Goal: Task Accomplishment & Management: Use online tool/utility

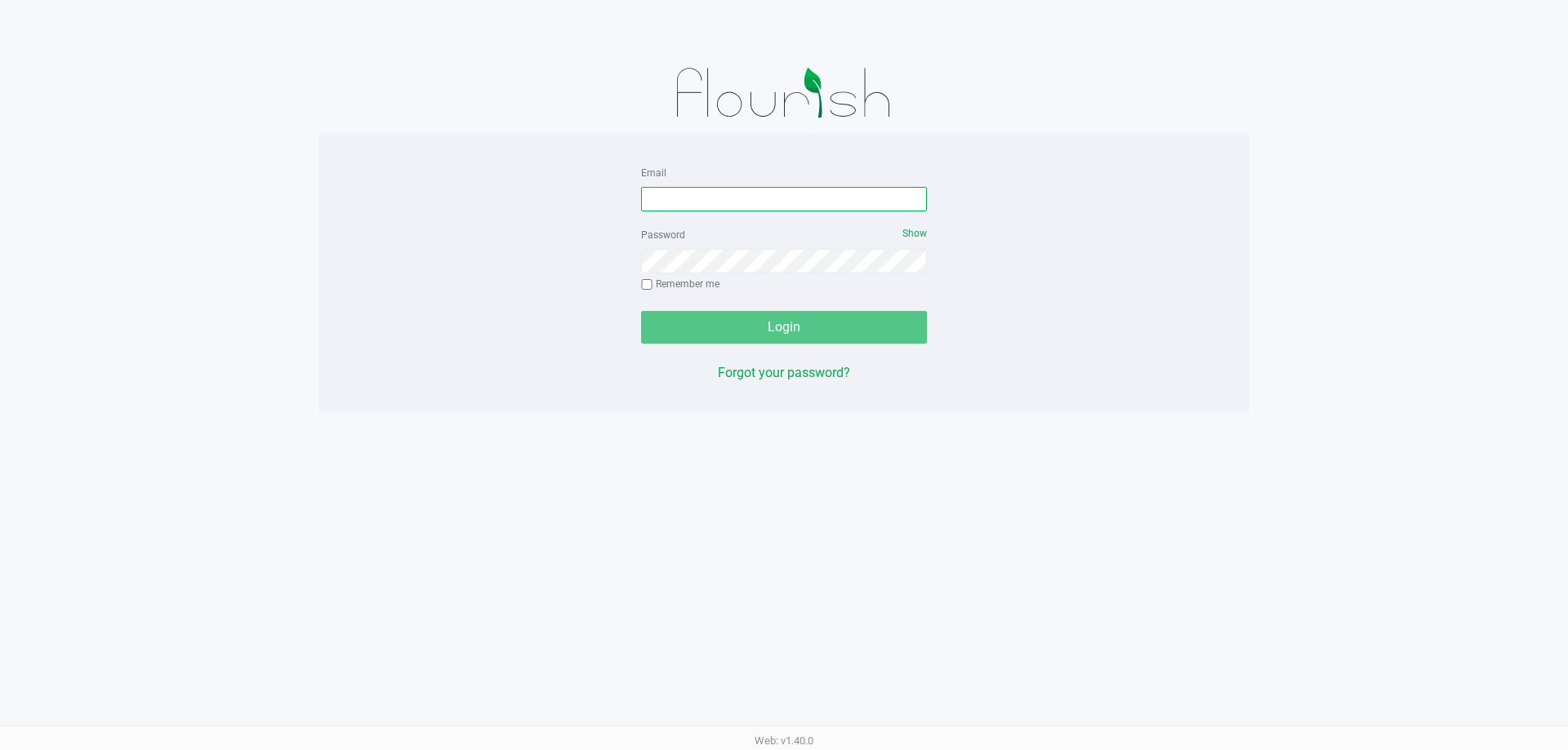
click at [753, 194] on input "Email" at bounding box center [784, 199] width 286 height 24
type input "[EMAIL_ADDRESS][DOMAIN_NAME]"
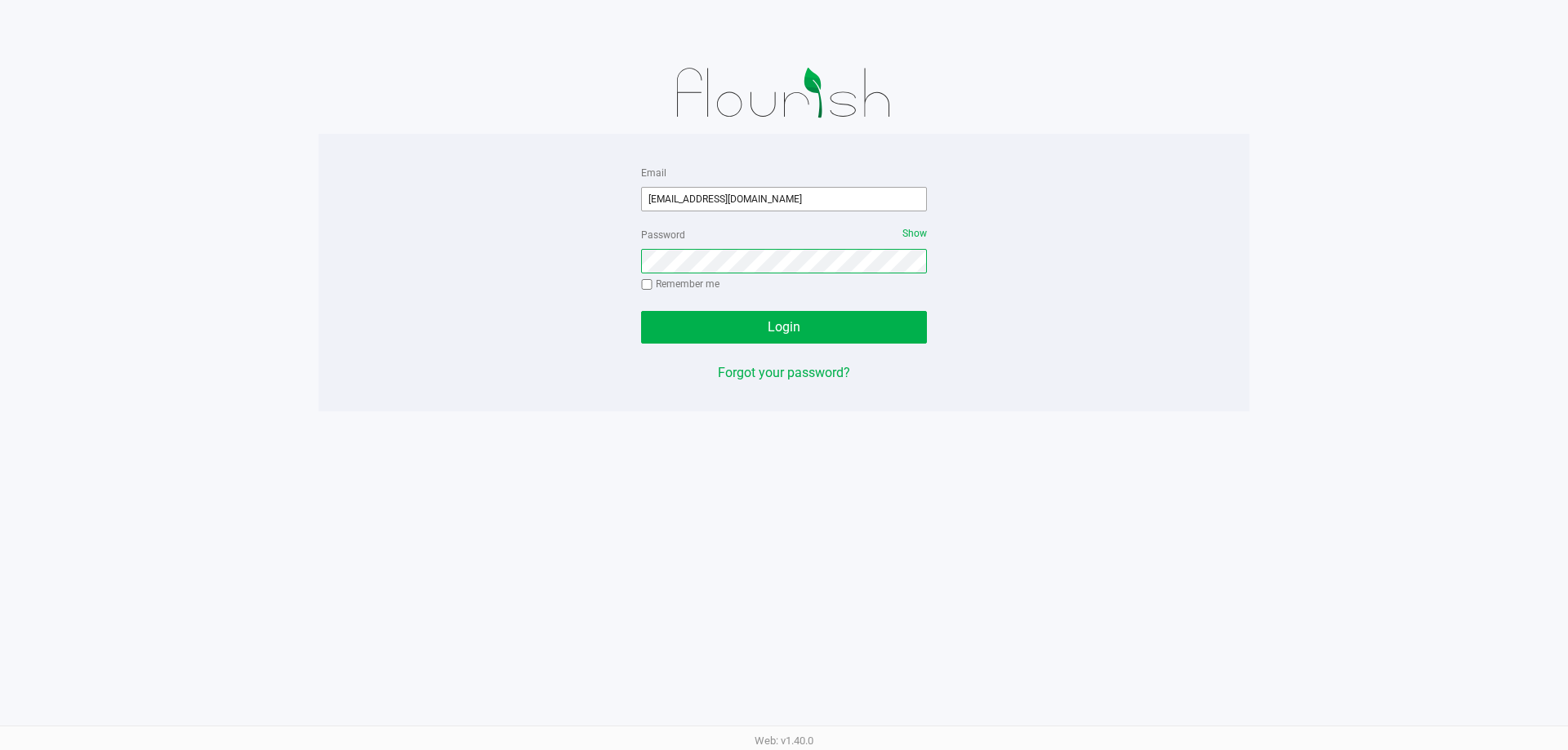
click at [641, 311] on button "Login" at bounding box center [784, 327] width 286 height 33
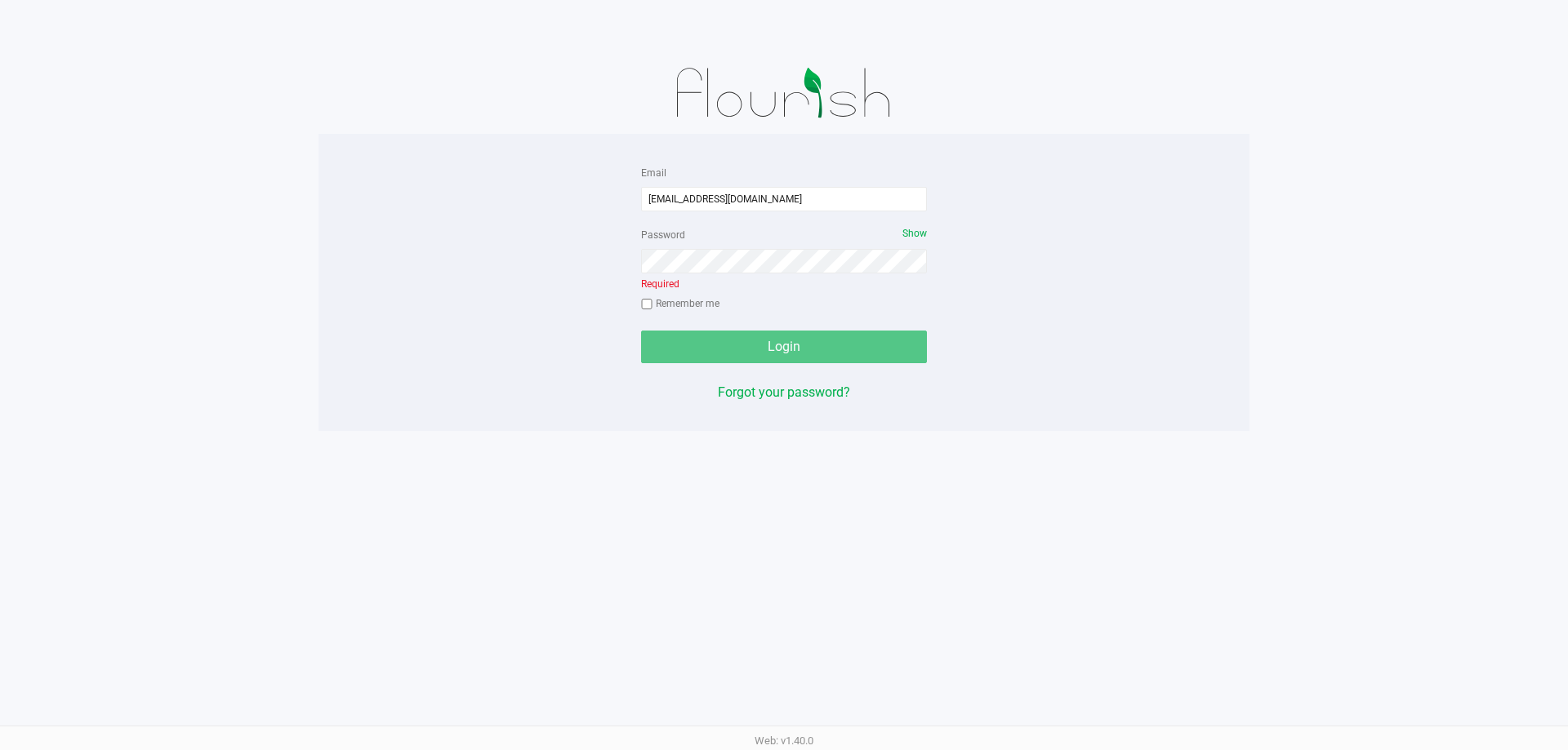
click at [793, 273] on div "Password Show Required Remember me" at bounding box center [784, 271] width 286 height 93
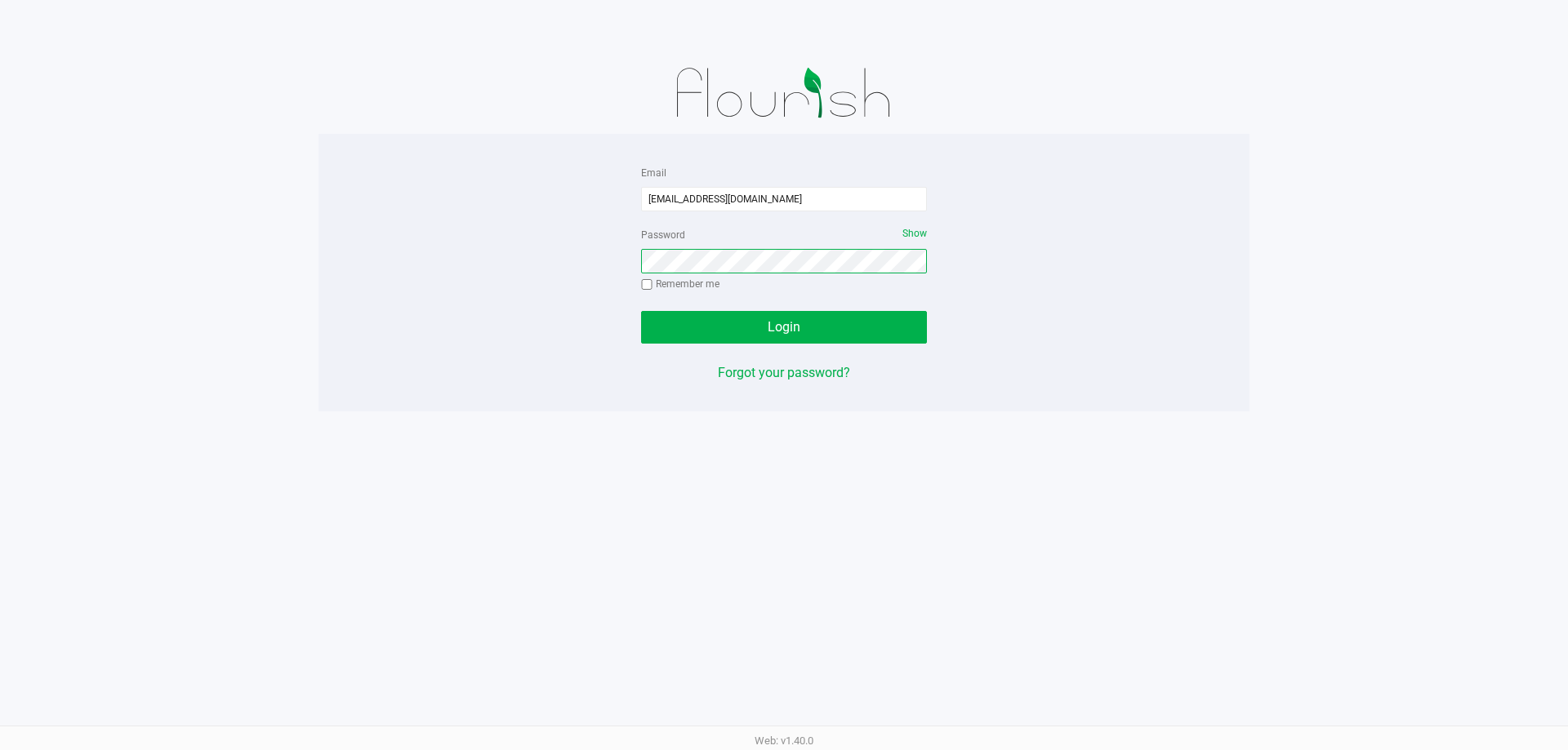
click at [641, 311] on button "Login" at bounding box center [784, 327] width 286 height 33
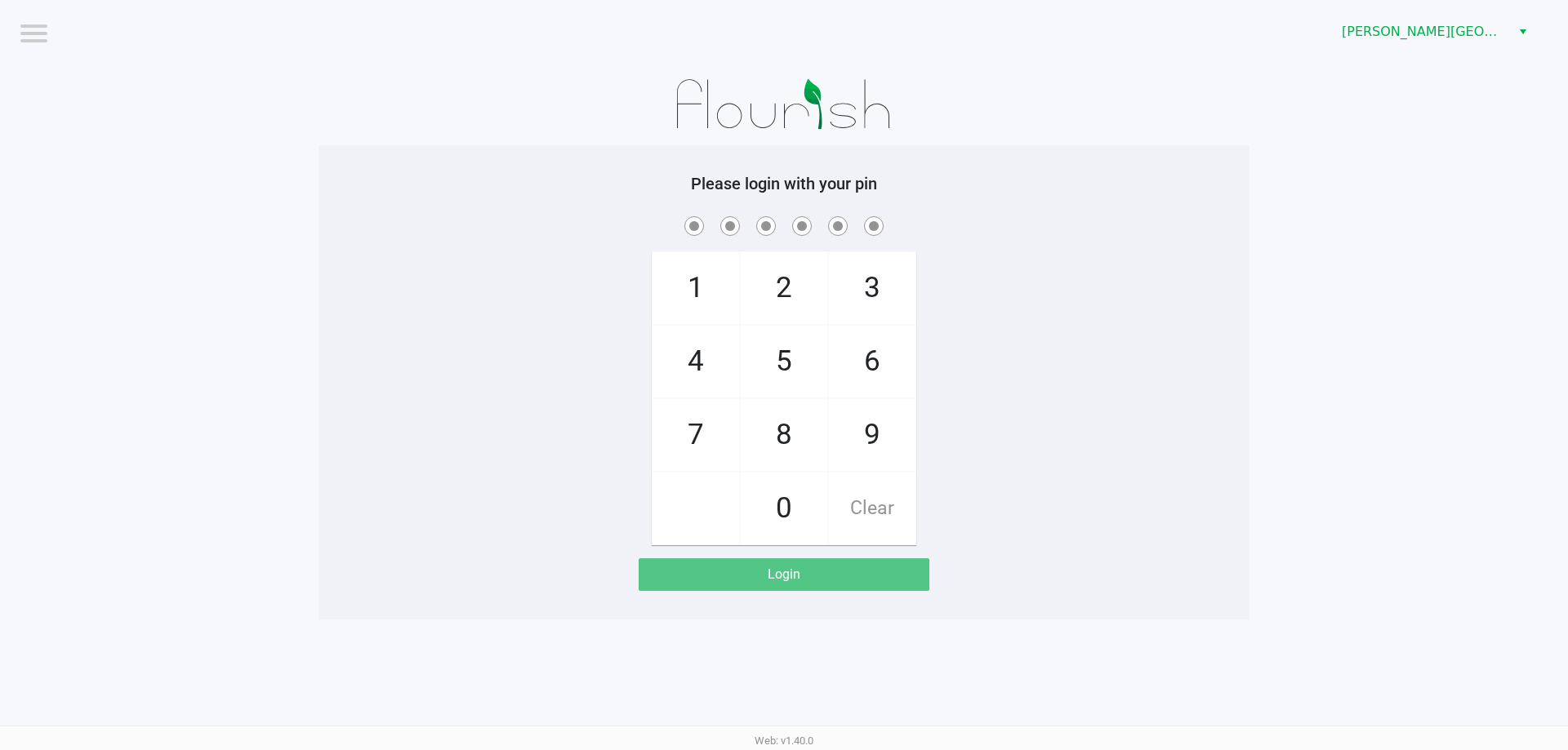
click at [1369, 10] on div "[PERSON_NAME][GEOGRAPHIC_DATA]" at bounding box center [1182, 32] width 772 height 64
click at [1380, 26] on span "[PERSON_NAME][GEOGRAPHIC_DATA]" at bounding box center [1420, 31] width 159 height 20
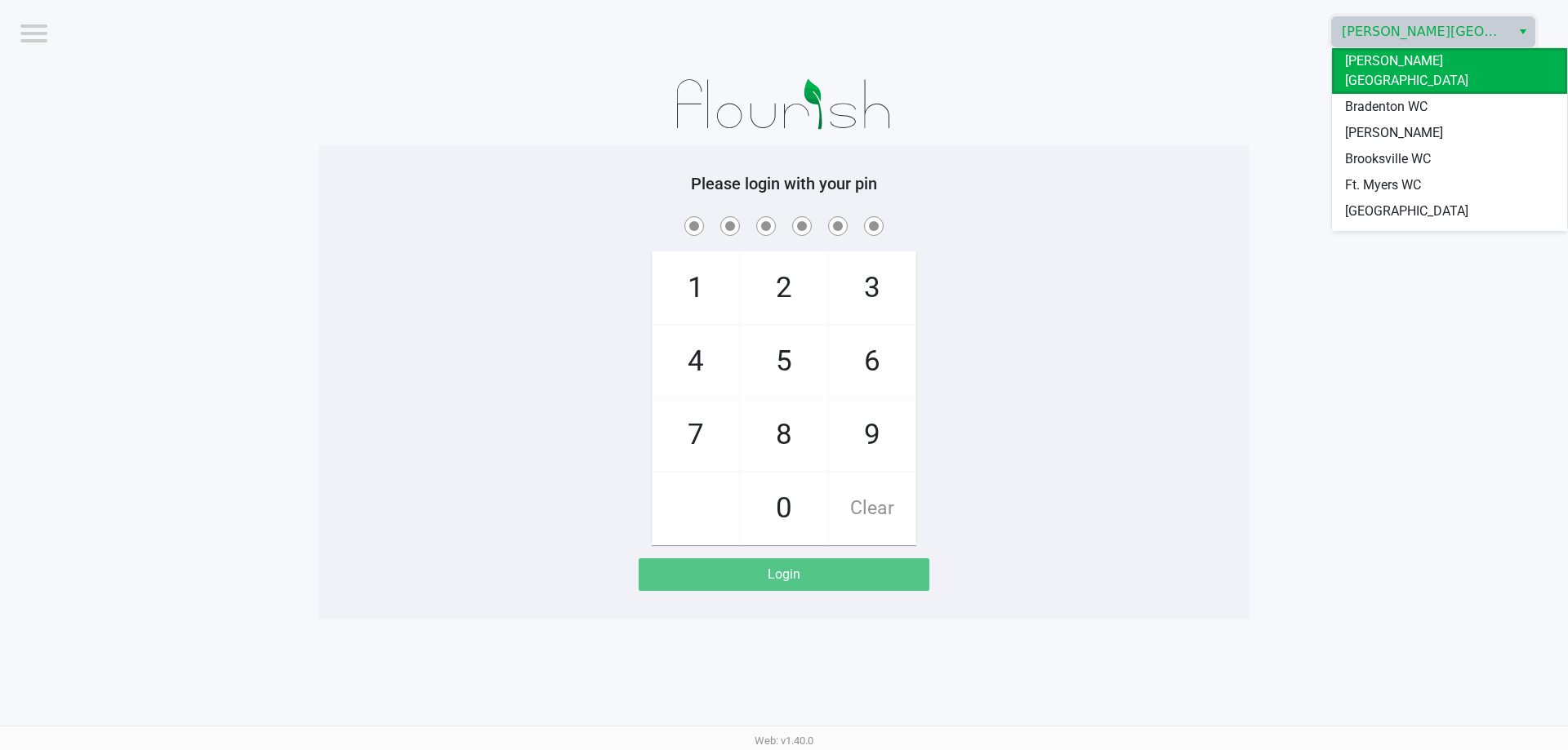
drag, startPoint x: 1343, startPoint y: 157, endPoint x: 1322, endPoint y: 147, distance: 23.3
click at [1343, 172] on li "Ft. Myers WC" at bounding box center [1450, 185] width 235 height 26
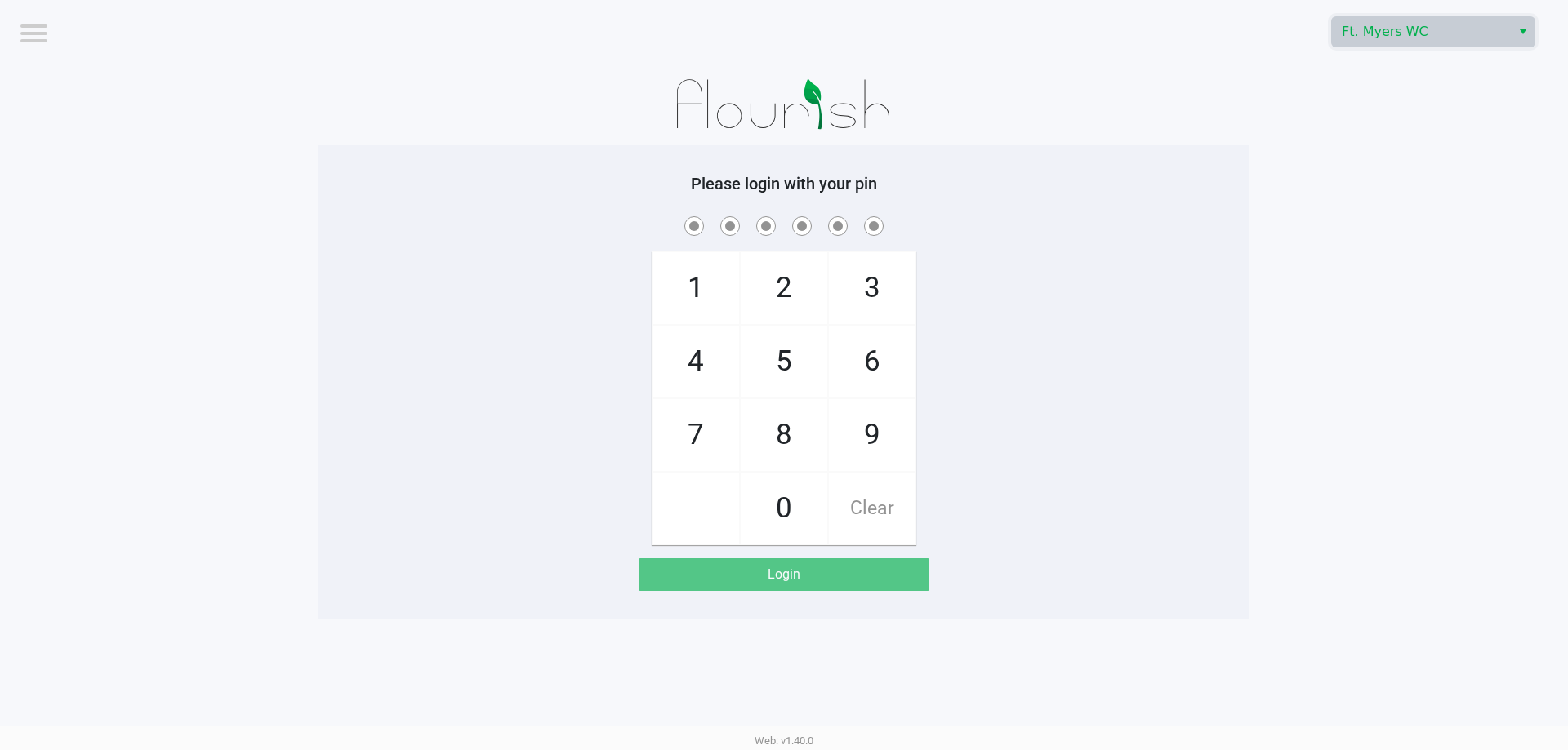
click at [1245, 124] on div at bounding box center [784, 104] width 931 height 82
checkbox input "true"
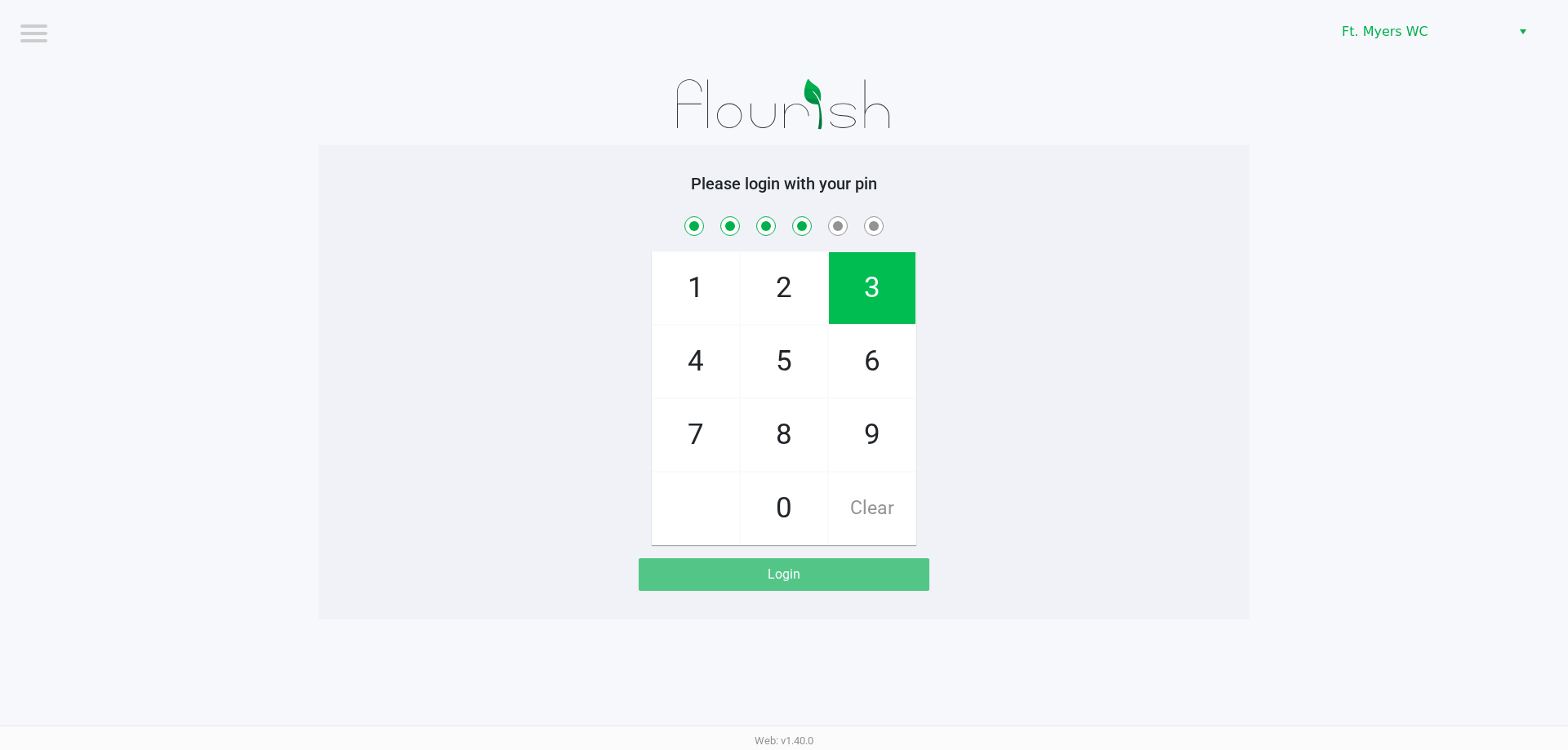
checkbox input "true"
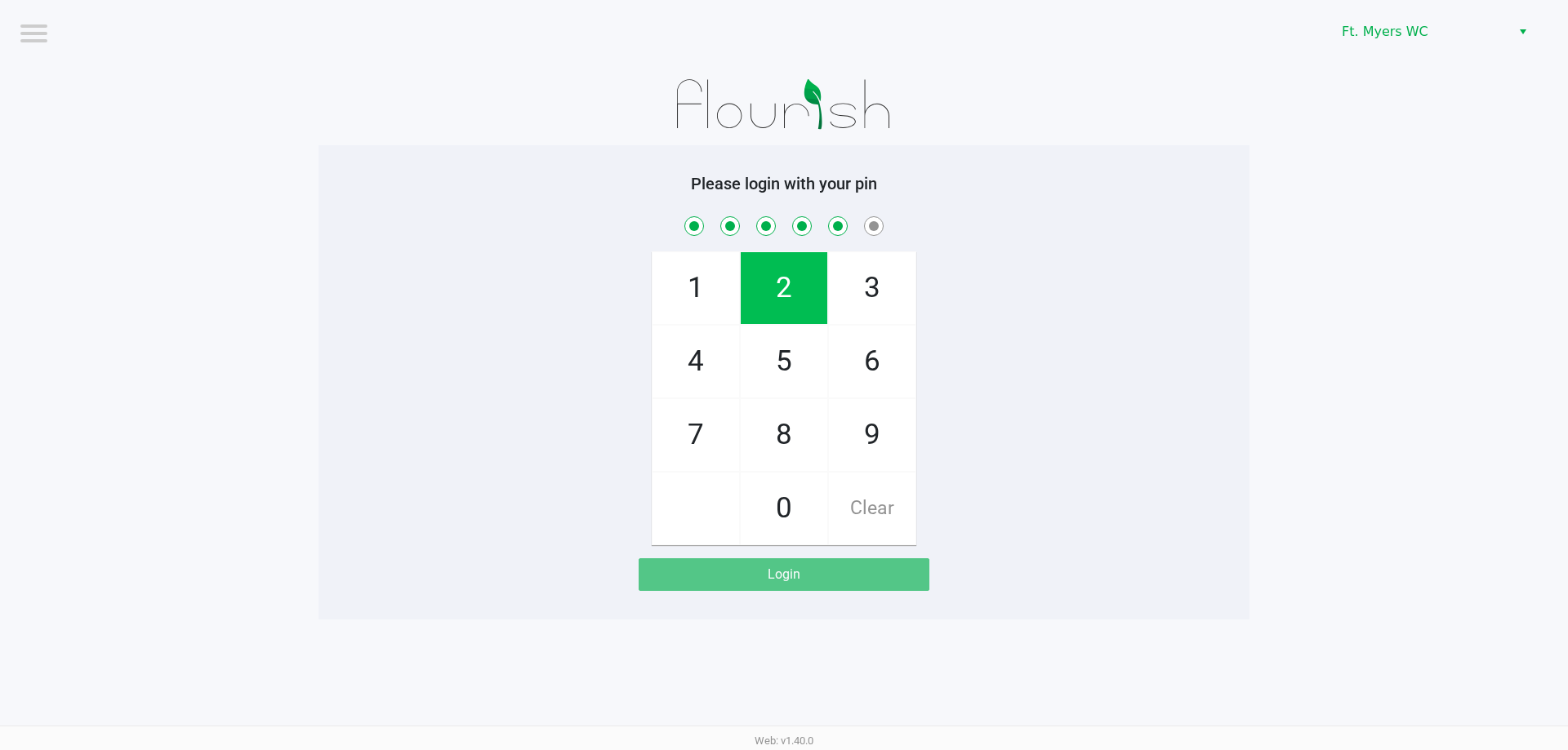
checkbox input "true"
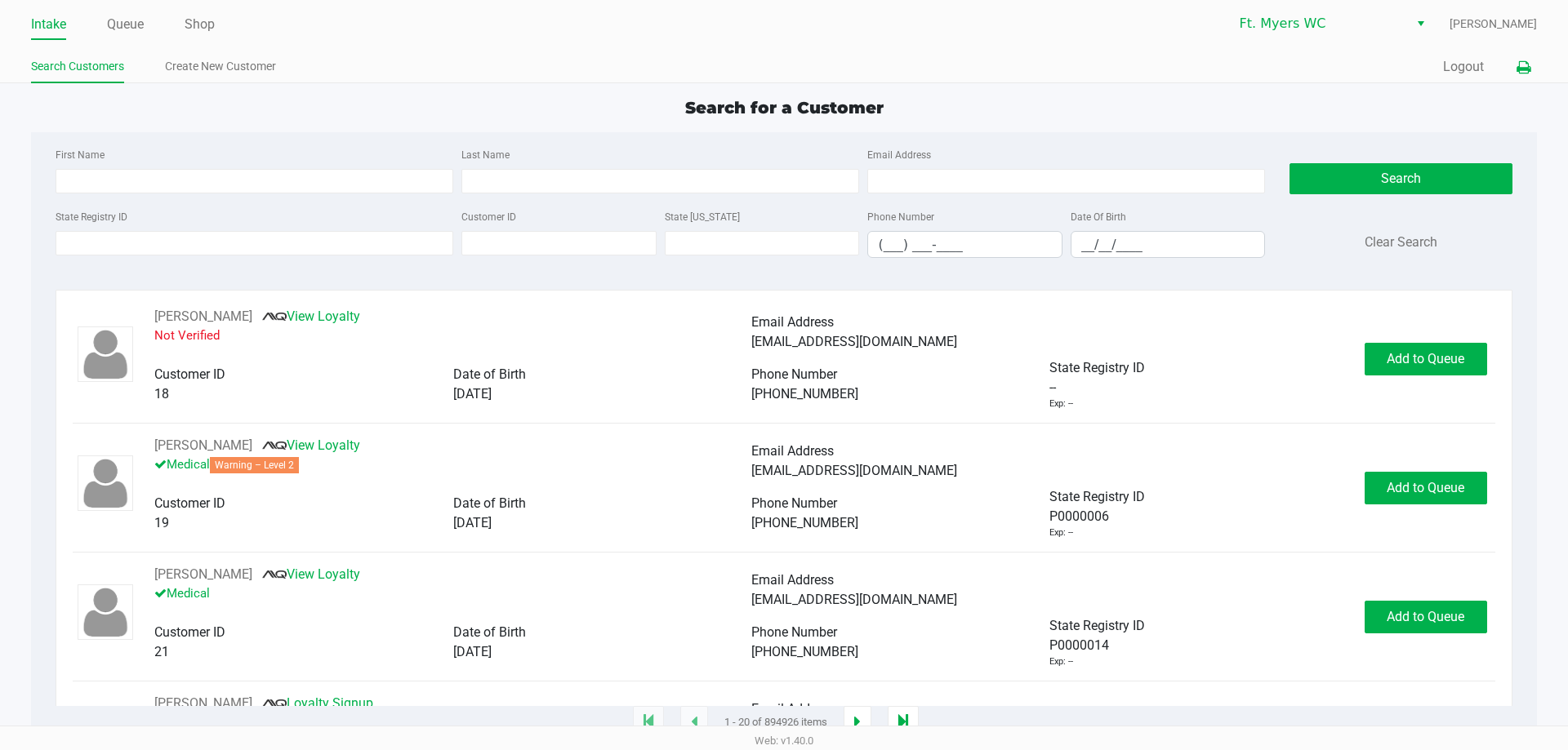
click at [1520, 80] on button at bounding box center [1523, 68] width 27 height 30
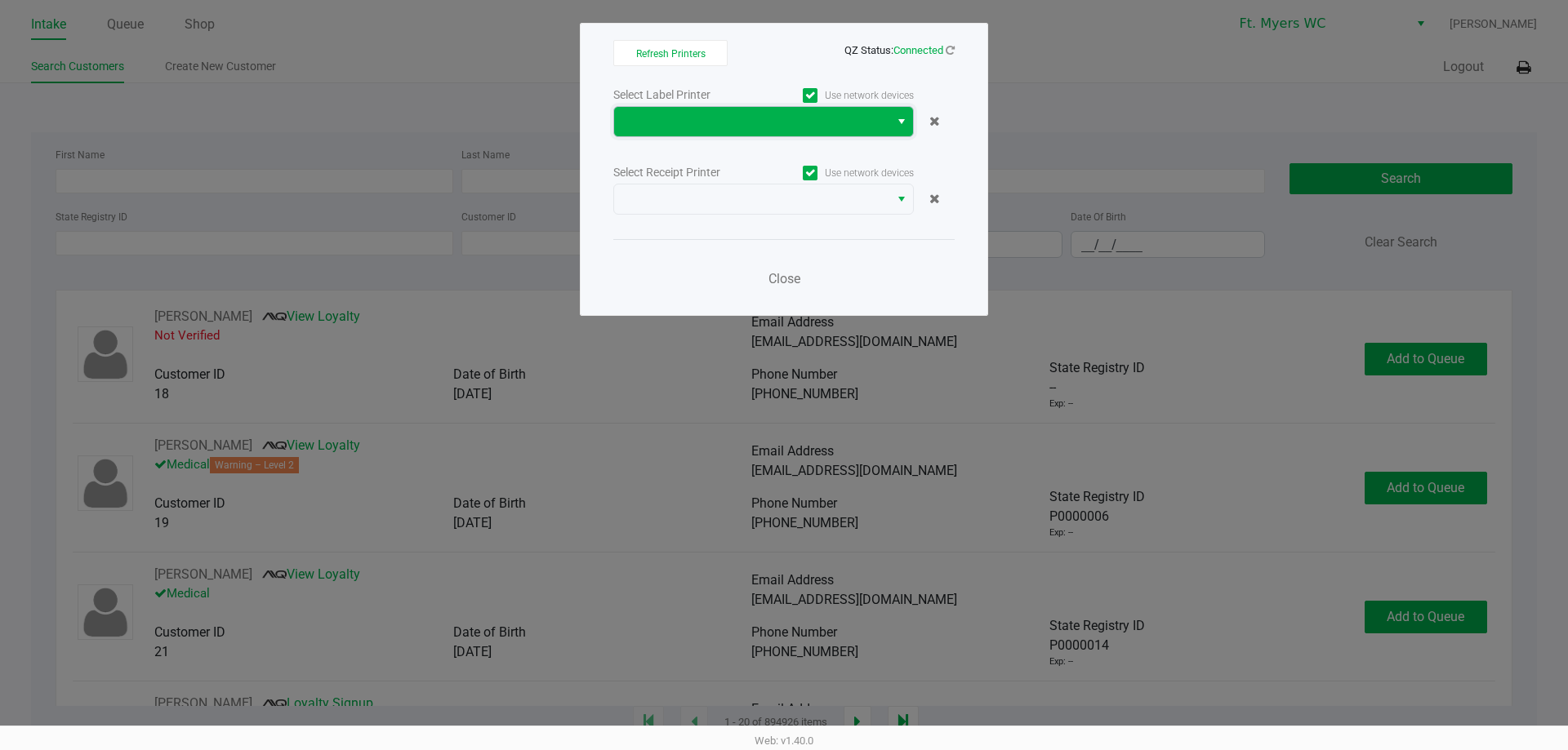
click at [744, 107] on span at bounding box center [751, 121] width 275 height 29
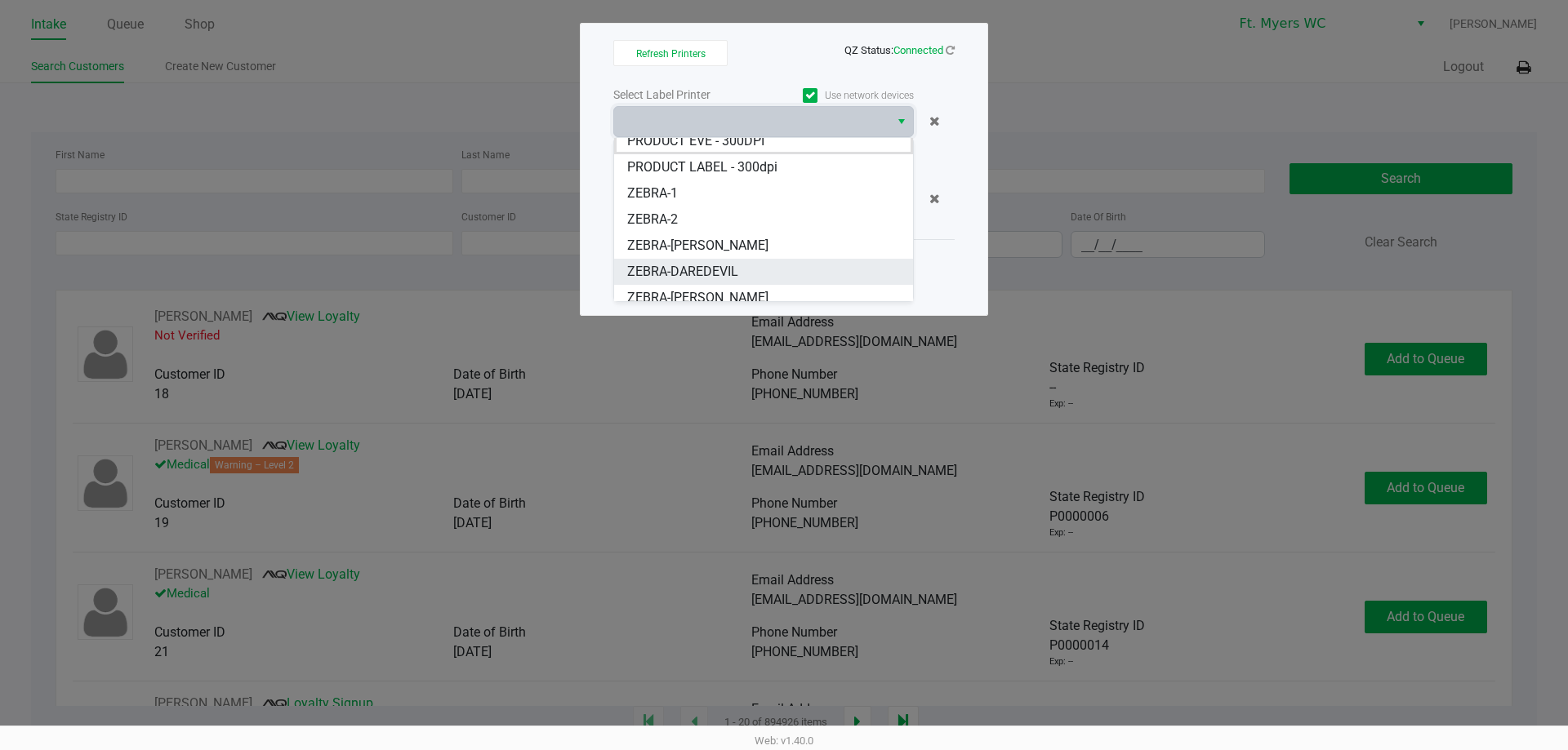
scroll to position [20, 0]
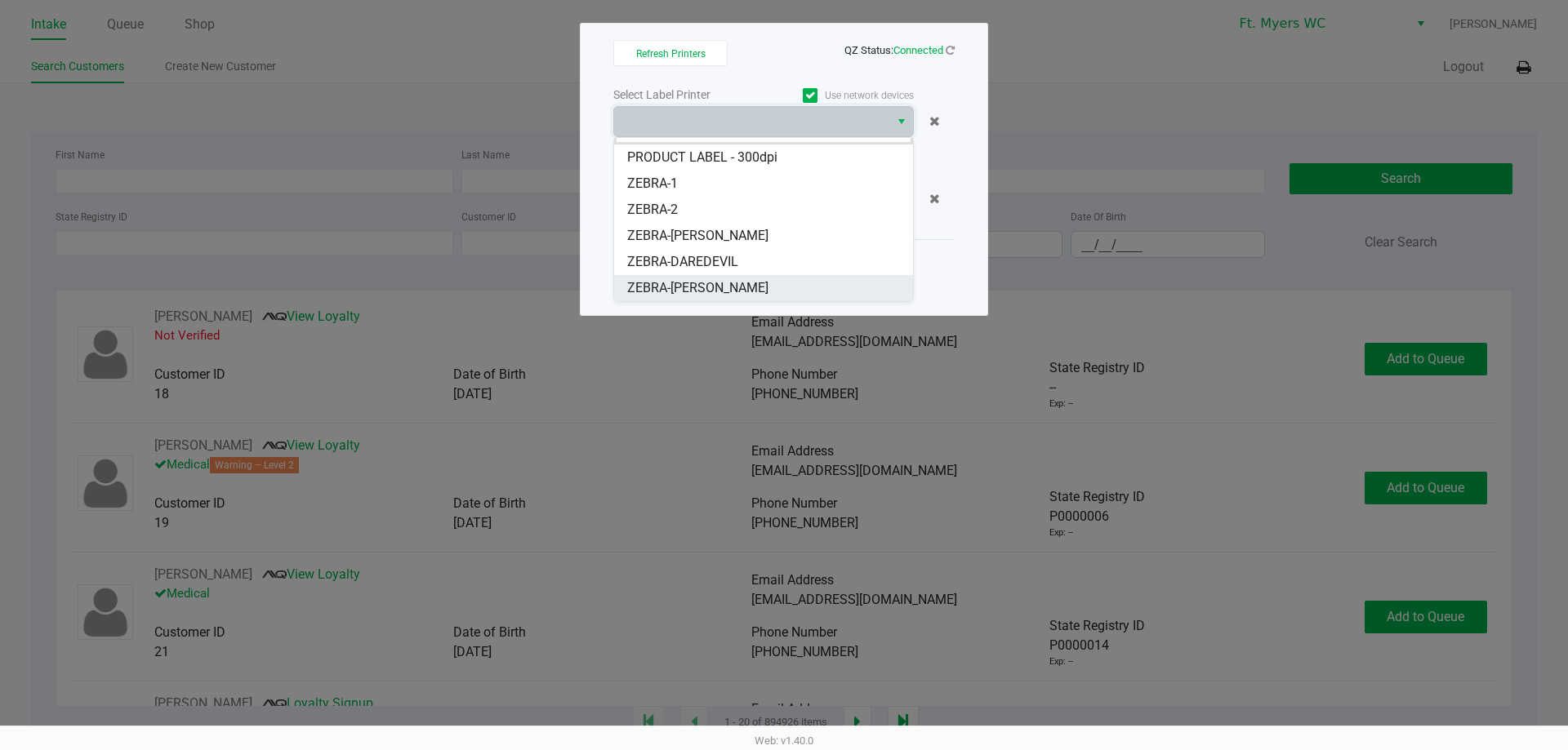
click at [721, 289] on span "ZEBRA-[PERSON_NAME]" at bounding box center [698, 288] width 141 height 20
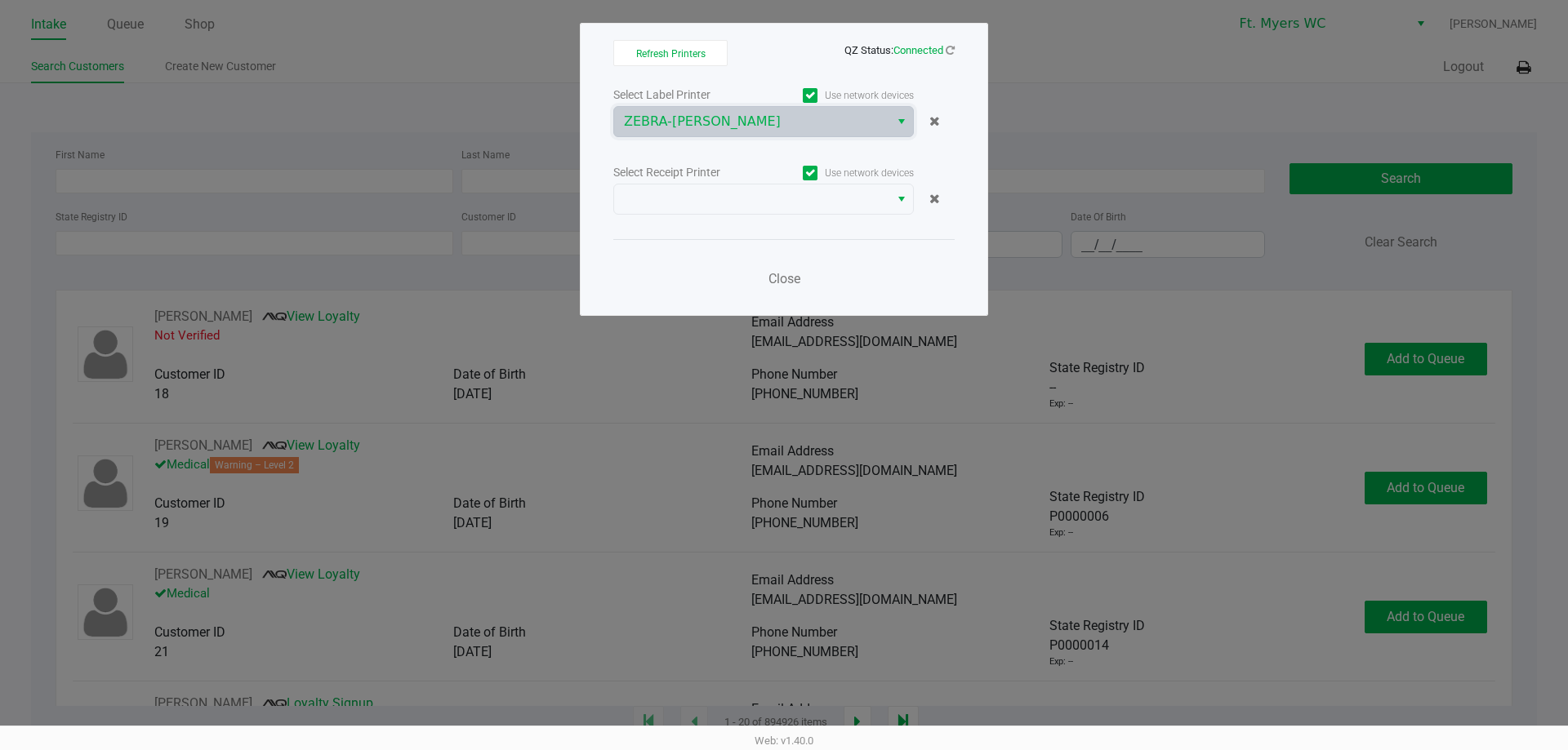
click at [732, 217] on div "Select Label Printer Use network devices ZEBRA-[PERSON_NAME] Select Receipt Pri…" at bounding box center [783, 191] width 341 height 214
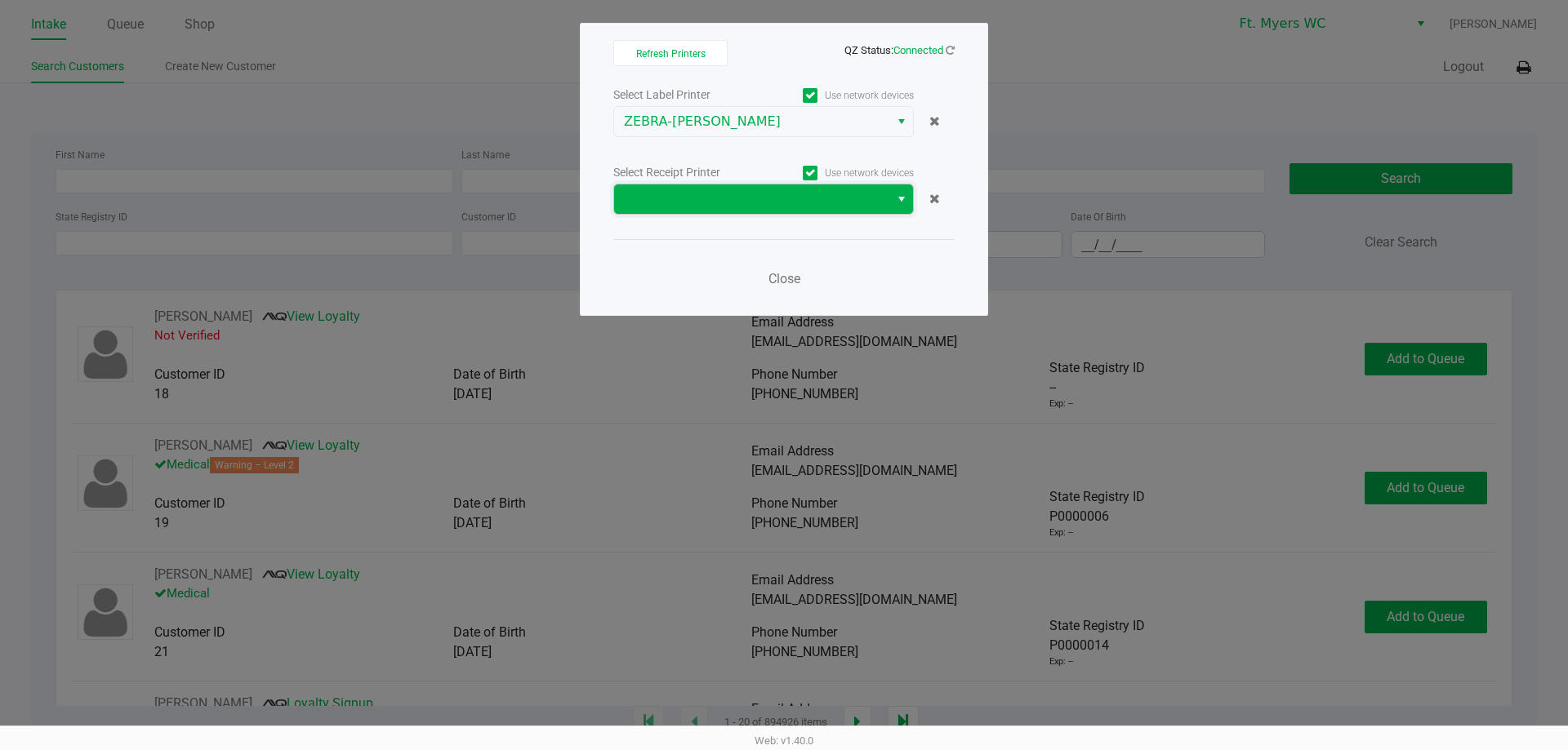
click at [734, 213] on span at bounding box center [751, 198] width 275 height 29
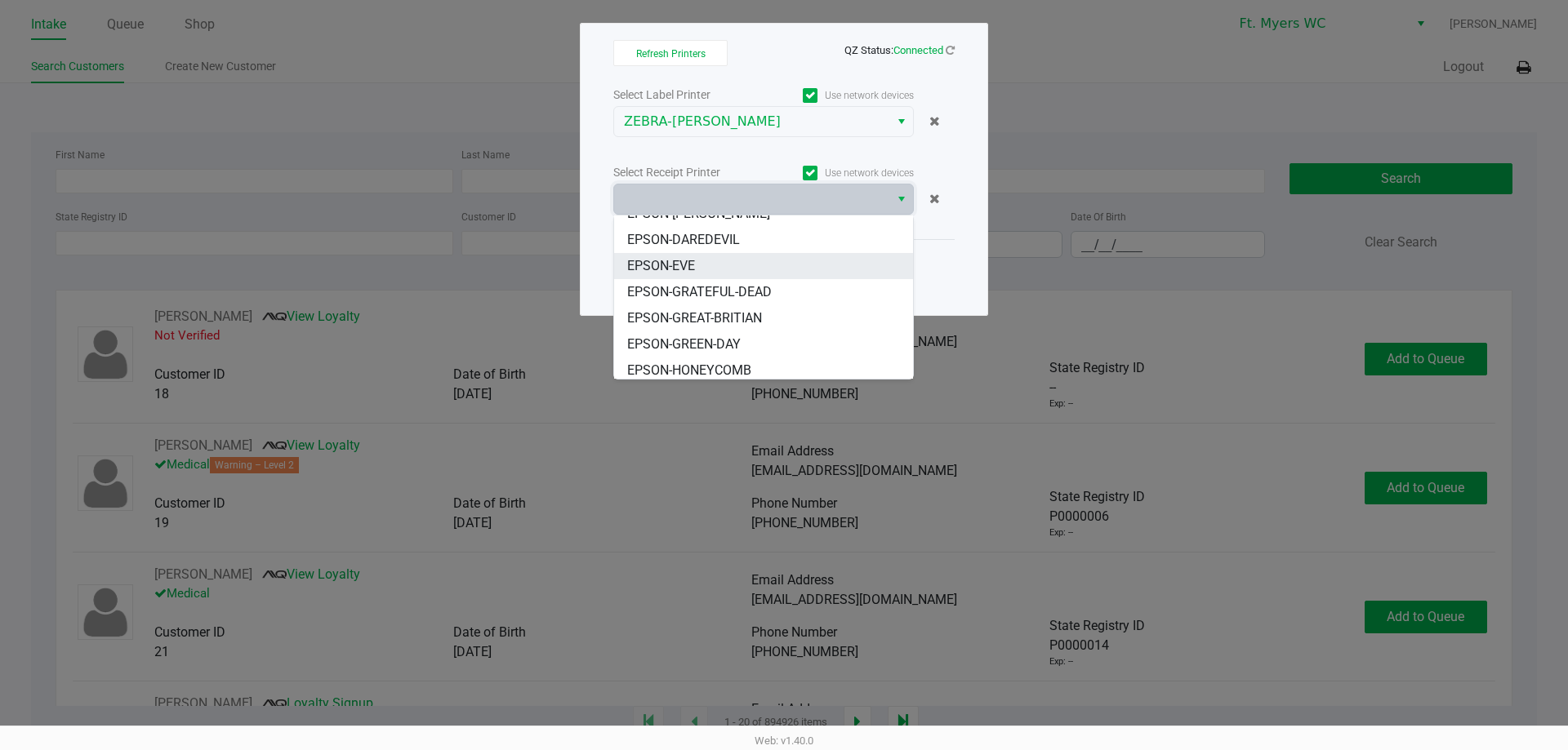
scroll to position [98, 0]
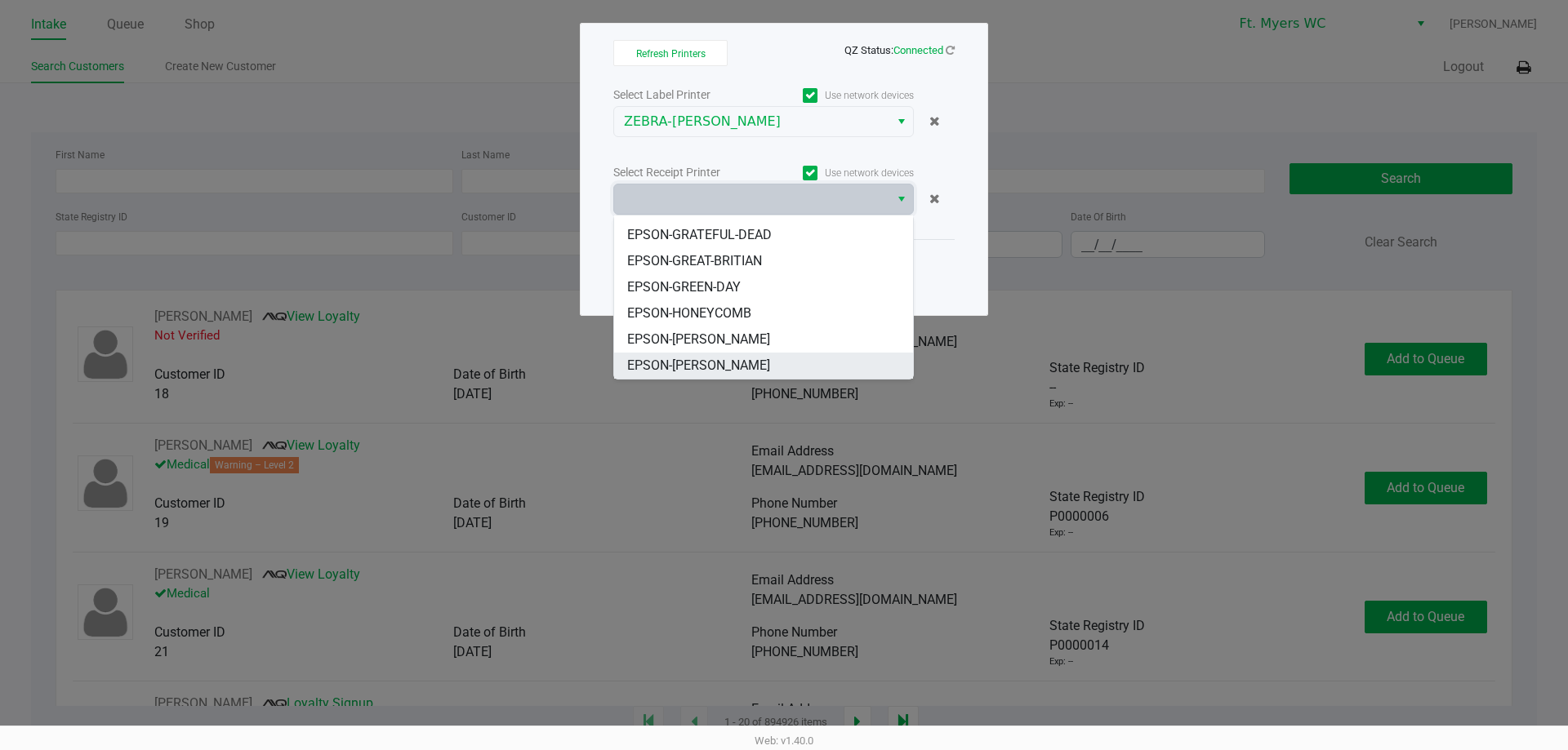
click at [723, 366] on span "EPSON-[PERSON_NAME]" at bounding box center [698, 366] width 143 height 20
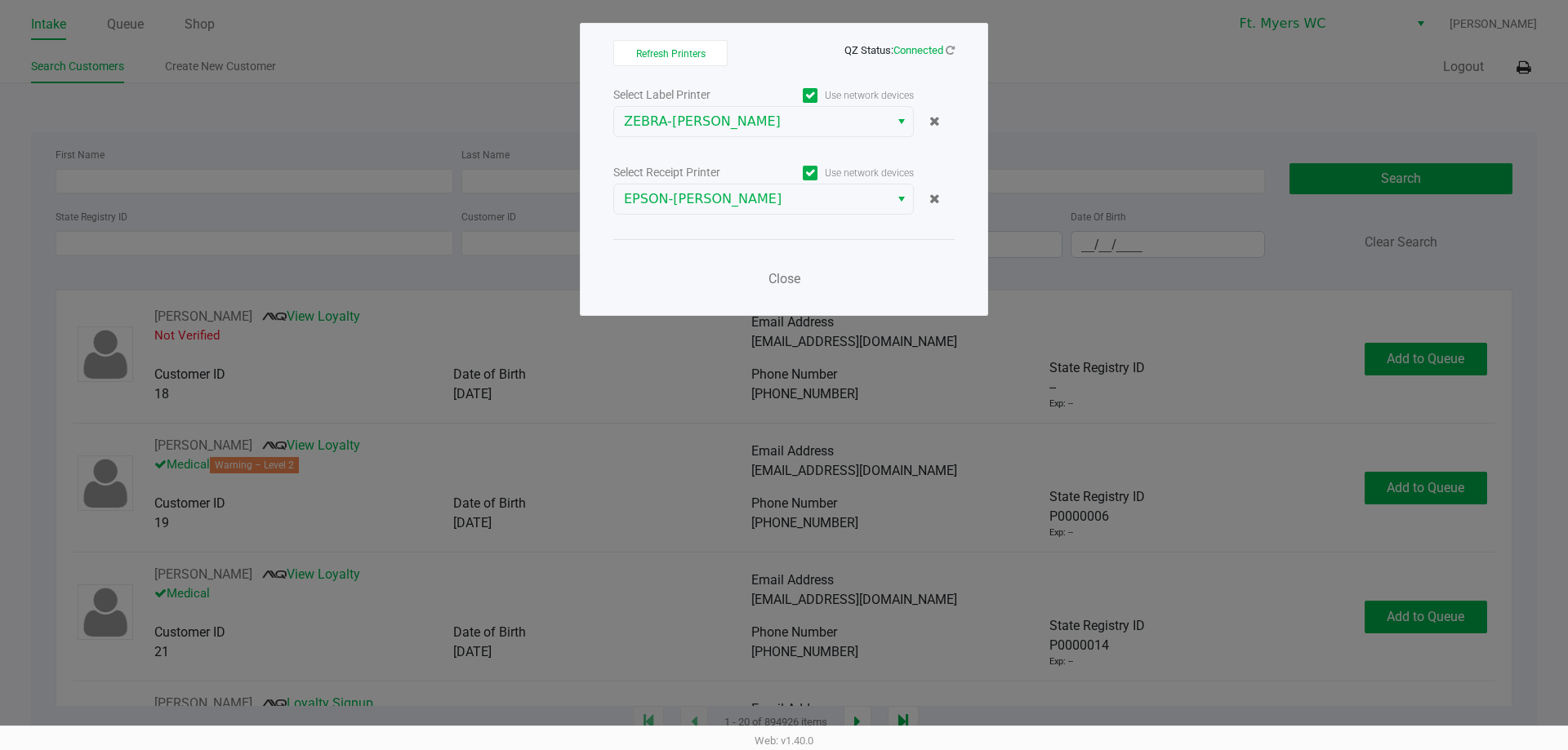
click at [713, 260] on div "Close" at bounding box center [783, 269] width 341 height 59
click at [808, 257] on div "Close" at bounding box center [783, 269] width 341 height 59
click at [800, 287] on button "Close" at bounding box center [784, 279] width 49 height 33
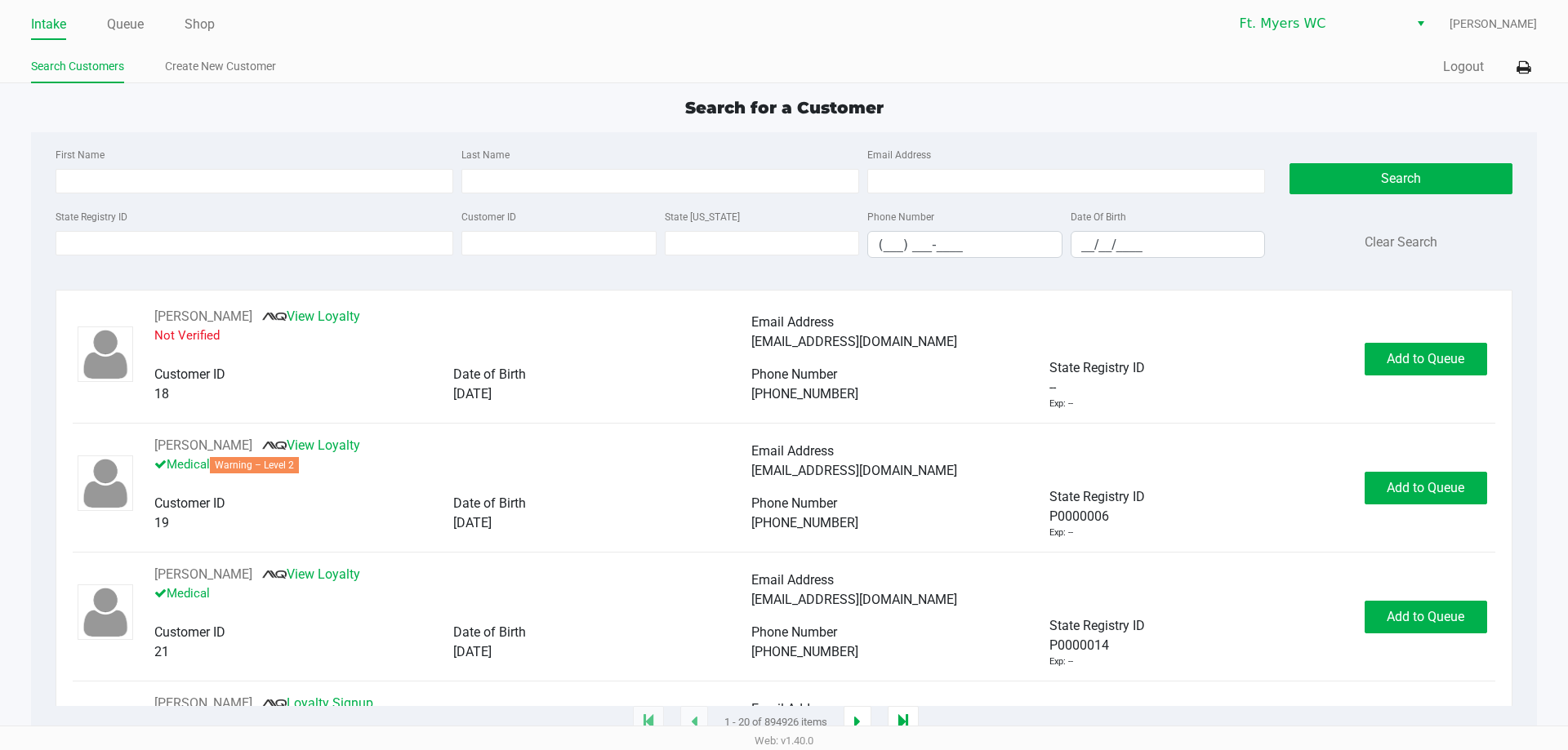
click at [1447, 97] on div "Search for a Customer" at bounding box center [783, 108] width 1529 height 24
click at [1522, 73] on icon at bounding box center [1523, 68] width 14 height 11
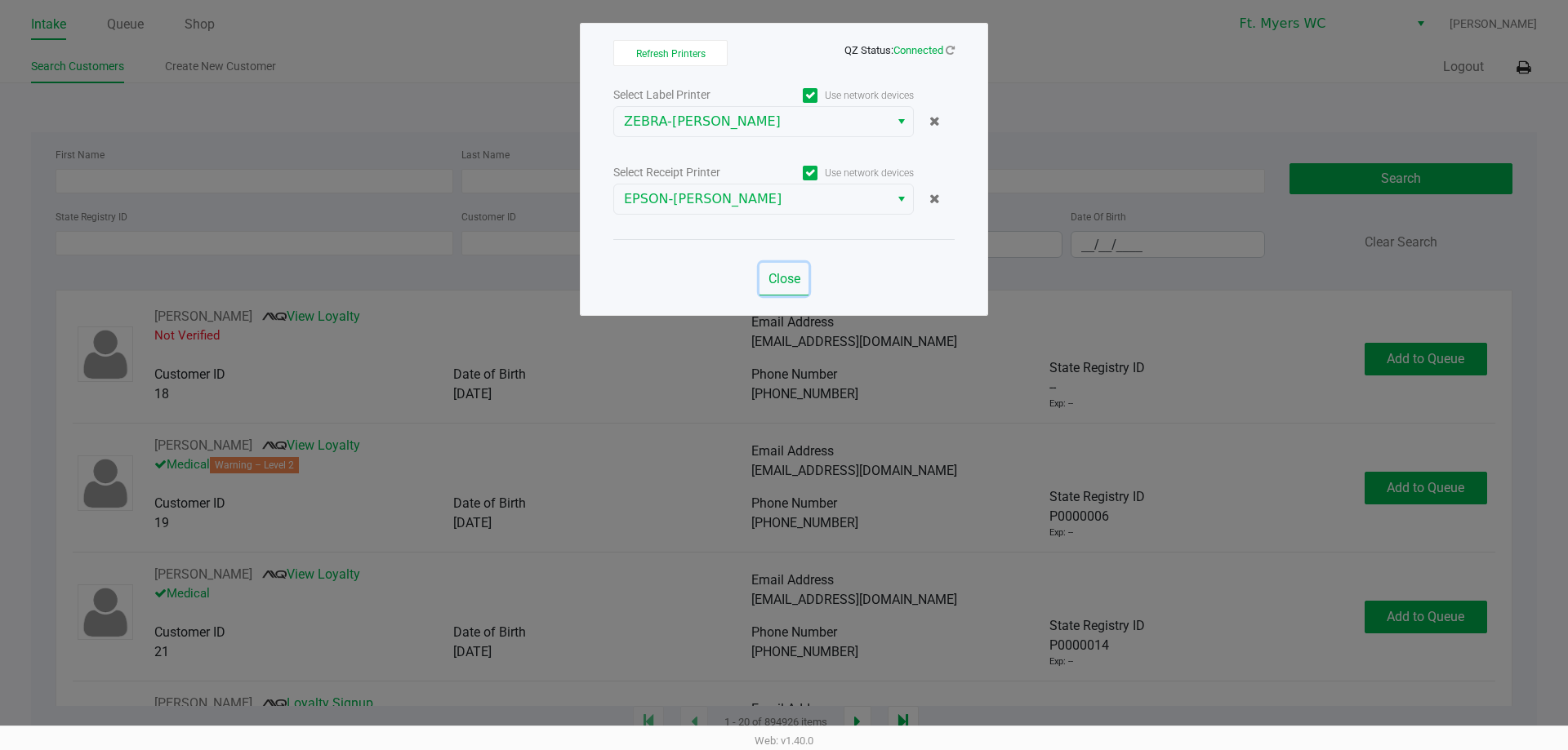
click at [796, 275] on span "Close" at bounding box center [785, 278] width 32 height 16
